Goal: Task Accomplishment & Management: Manage account settings

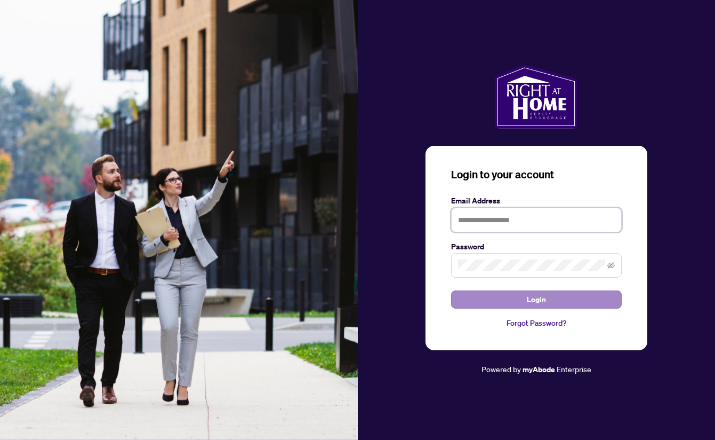
type input "**********"
click at [527, 301] on span "Login" at bounding box center [536, 299] width 19 height 17
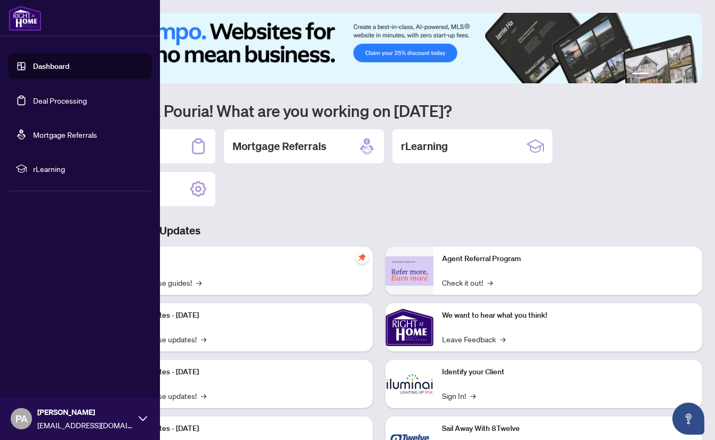
click at [33, 67] on link "Dashboard" at bounding box center [51, 66] width 36 height 10
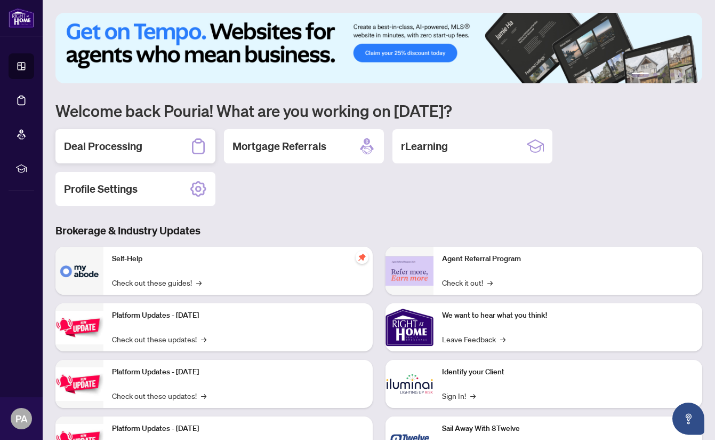
click at [148, 142] on div "Deal Processing" at bounding box center [135, 146] width 160 height 34
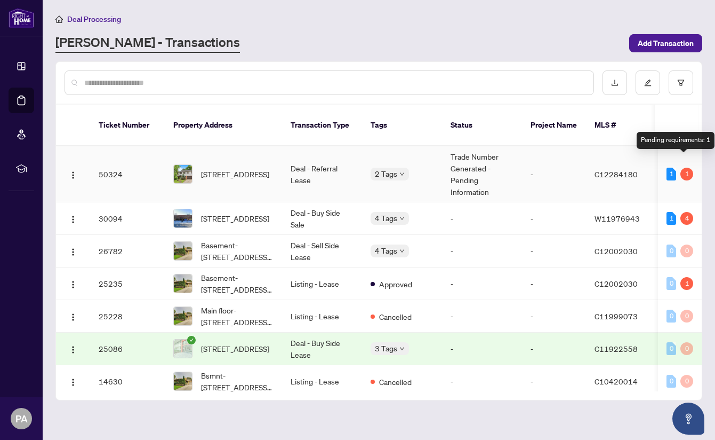
click at [686, 168] on div "1" at bounding box center [687, 174] width 13 height 13
click at [667, 168] on div "1" at bounding box center [672, 174] width 10 height 13
click at [531, 160] on td "-" at bounding box center [554, 174] width 64 height 56
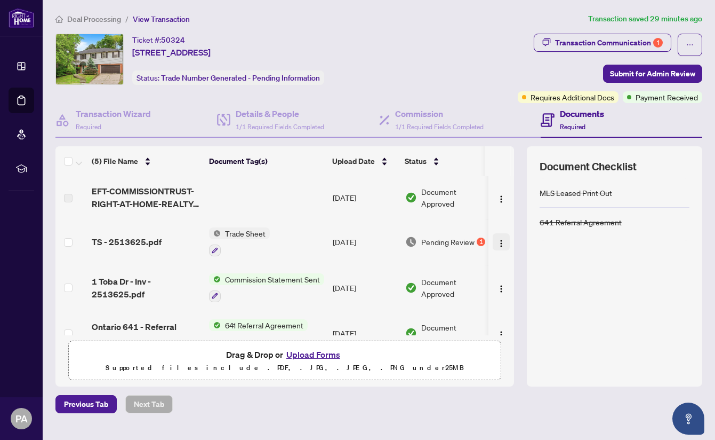
click at [497, 243] on img "button" at bounding box center [501, 243] width 9 height 9
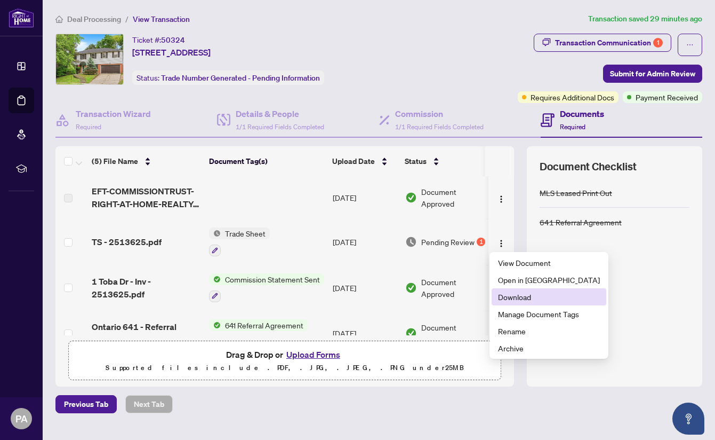
click at [534, 295] on span "Download" at bounding box center [549, 297] width 102 height 12
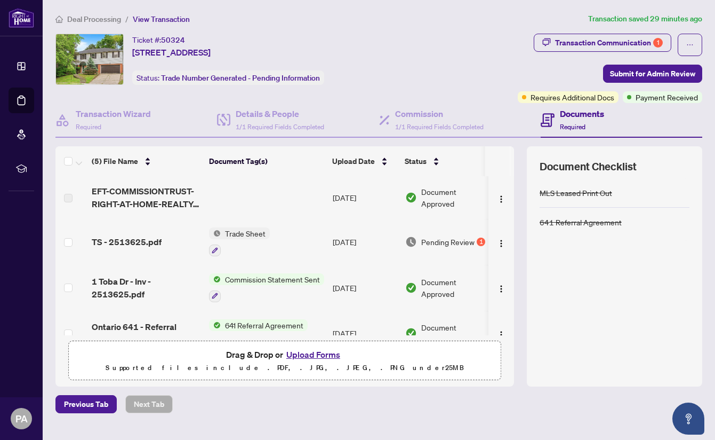
click at [318, 354] on button "Upload Forms" at bounding box center [313, 354] width 60 height 14
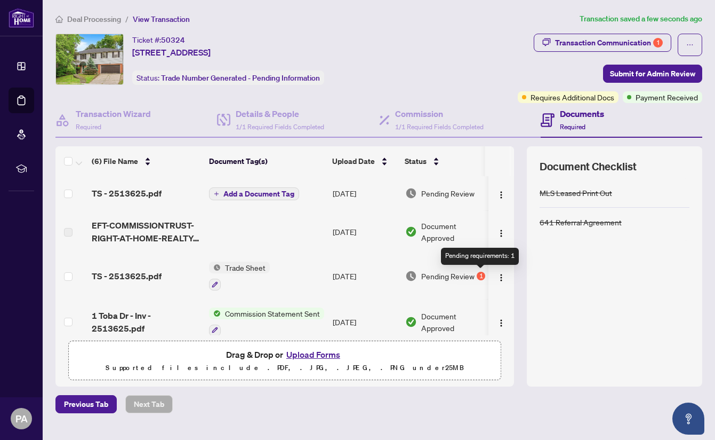
click at [482, 275] on div "1" at bounding box center [481, 276] width 9 height 9
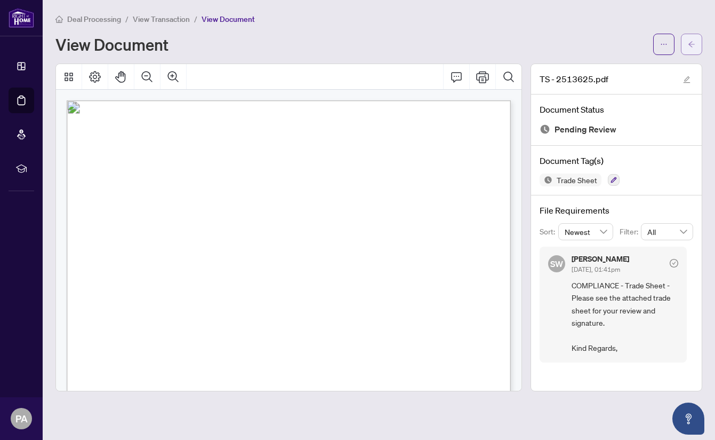
click at [693, 50] on span "button" at bounding box center [691, 44] width 7 height 17
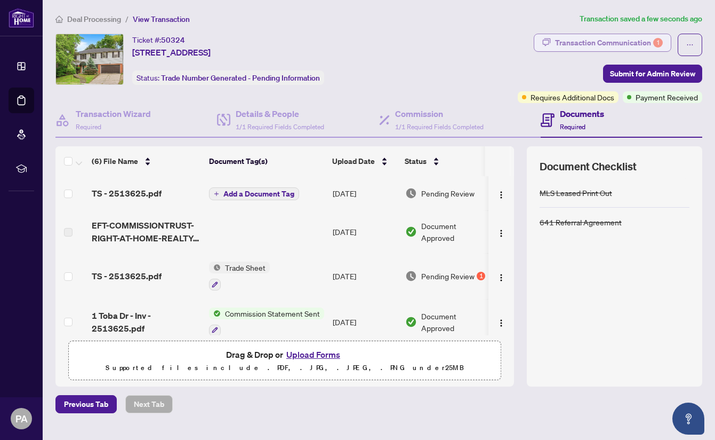
click at [628, 45] on div "Transaction Communication 1" at bounding box center [609, 42] width 108 height 17
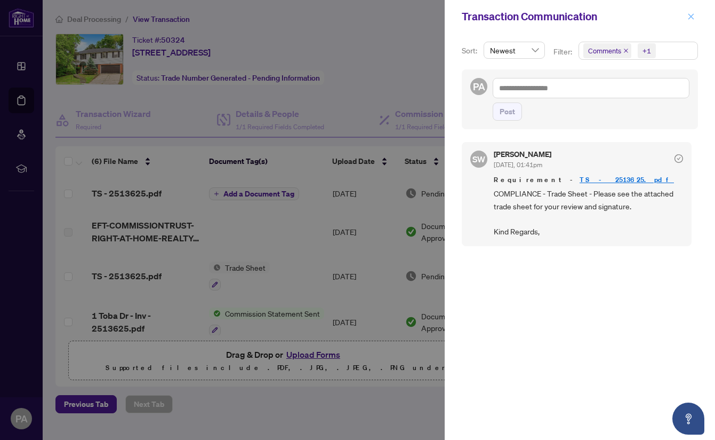
click at [691, 19] on icon "close" at bounding box center [691, 16] width 7 height 7
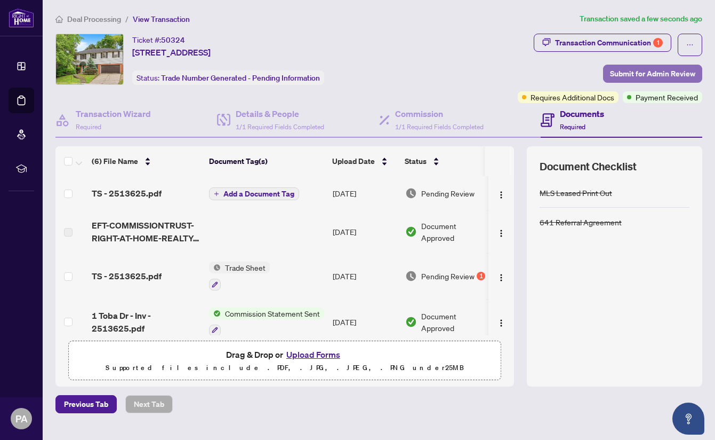
click at [638, 75] on span "Submit for Admin Review" at bounding box center [652, 73] width 85 height 17
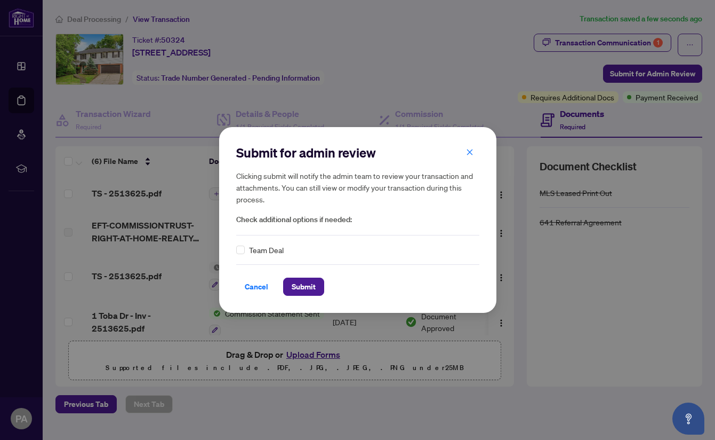
click at [277, 245] on span "Team Deal" at bounding box center [266, 250] width 35 height 12
click at [294, 291] on span "Submit" at bounding box center [304, 286] width 24 height 17
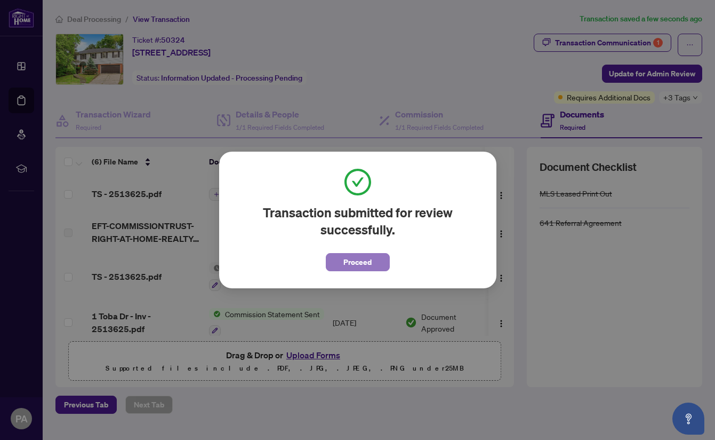
click at [347, 264] on span "Proceed" at bounding box center [358, 261] width 28 height 17
